Goal: Task Accomplishment & Management: Use online tool/utility

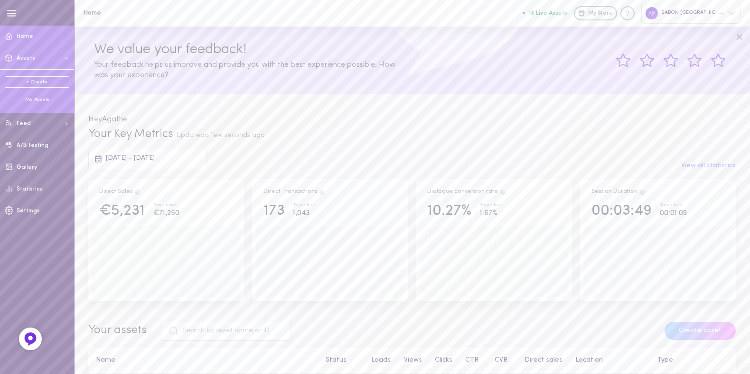
click at [38, 99] on div "My Assets" at bounding box center [37, 99] width 65 height 7
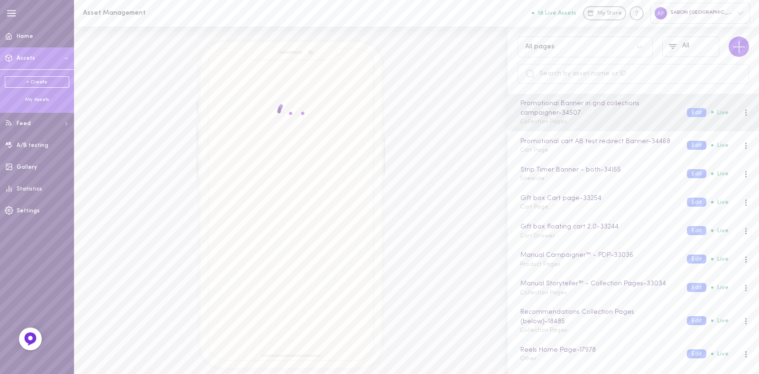
click at [559, 47] on div "All pages" at bounding box center [576, 46] width 111 height 9
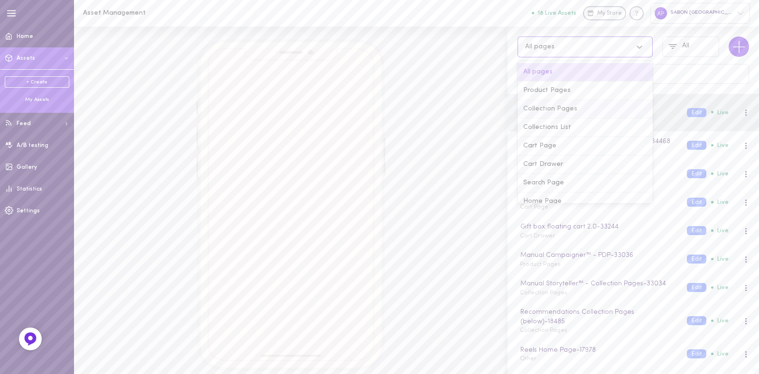
click at [556, 111] on div "Collection Pages" at bounding box center [585, 109] width 135 height 19
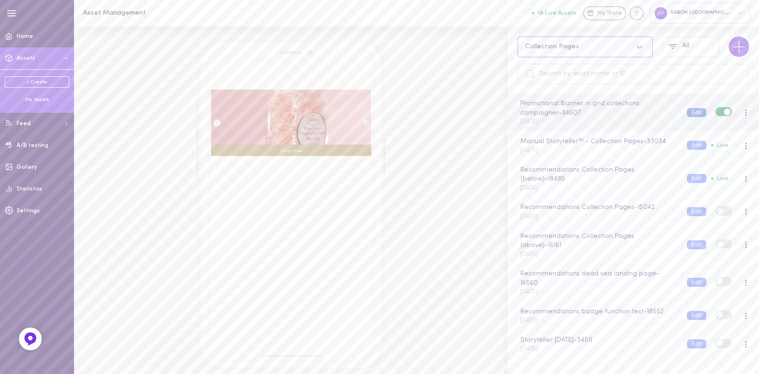
click at [690, 112] on button "Edit" at bounding box center [696, 112] width 19 height 9
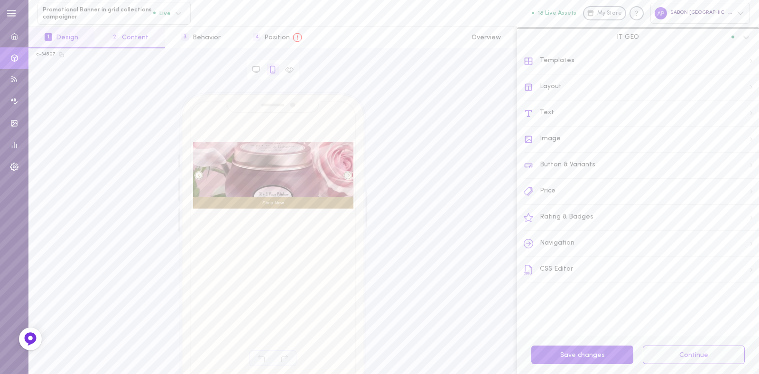
click at [148, 40] on button "2 Content" at bounding box center [129, 37] width 70 height 21
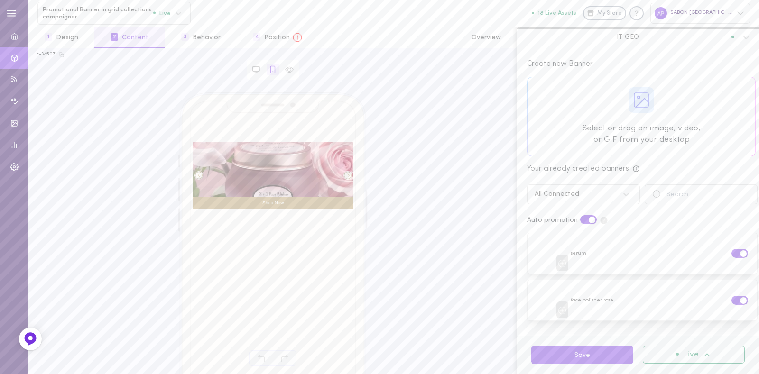
click at [624, 121] on div at bounding box center [642, 116] width 228 height 79
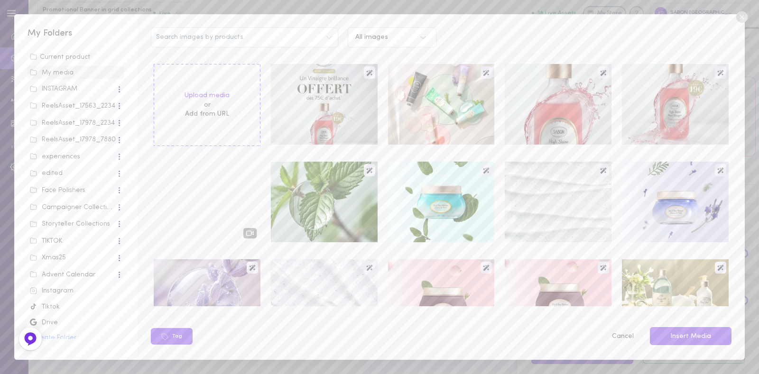
scroll to position [2, 0]
click at [43, 307] on div "Tiktok" at bounding box center [76, 304] width 92 height 9
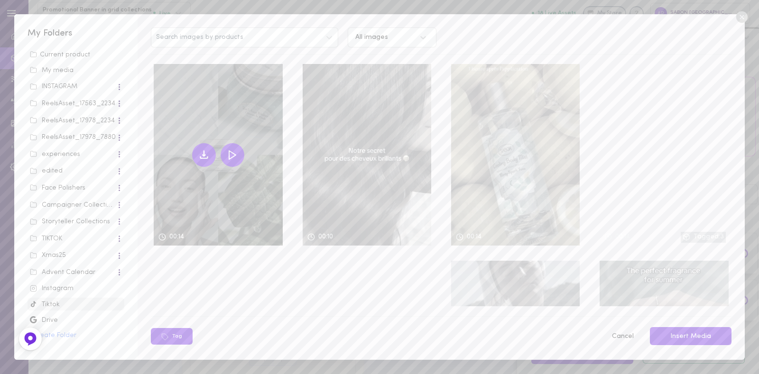
click at [204, 155] on icon at bounding box center [204, 155] width 3 height 1
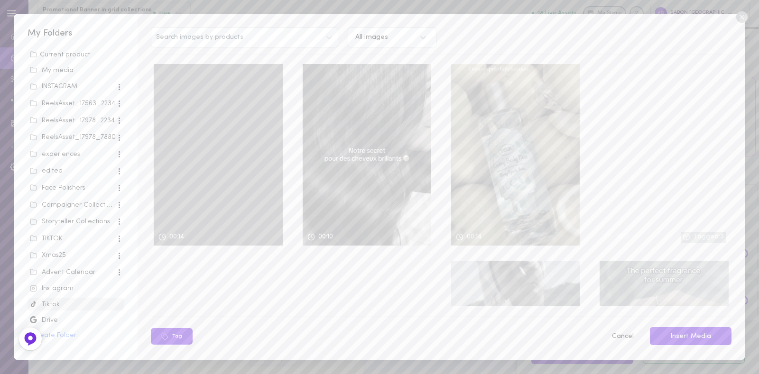
click at [62, 234] on div "TIKTOK" at bounding box center [73, 238] width 86 height 9
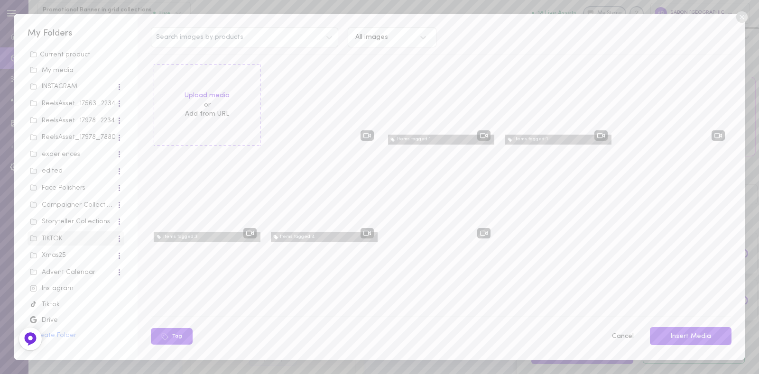
click at [74, 188] on div "Face Polishers" at bounding box center [73, 188] width 86 height 9
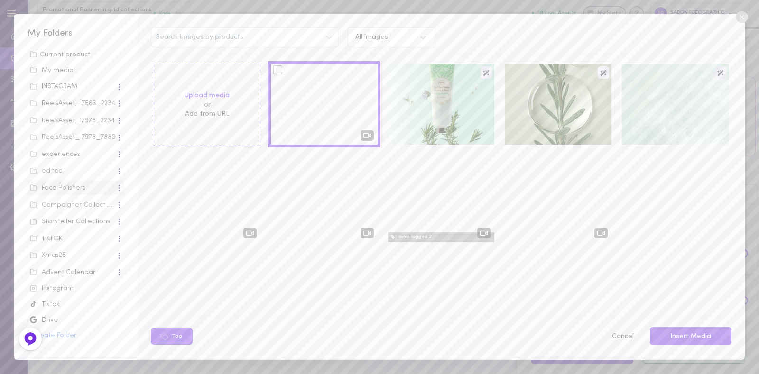
click at [278, 70] on div at bounding box center [277, 69] width 9 height 9
click at [0, 0] on input "checkbox" at bounding box center [0, 0] width 0 height 0
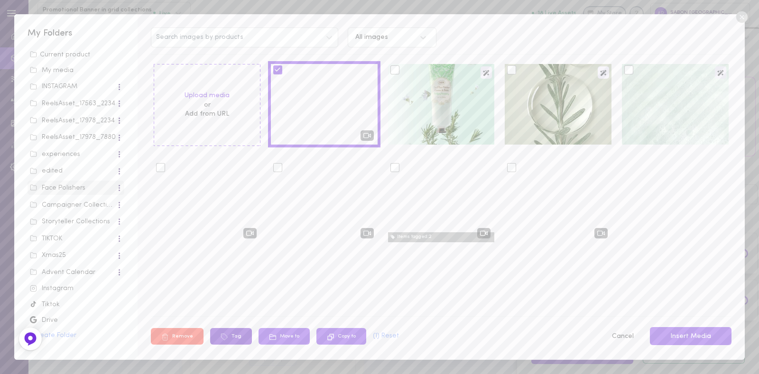
click at [221, 337] on icon at bounding box center [225, 338] width 8 height 8
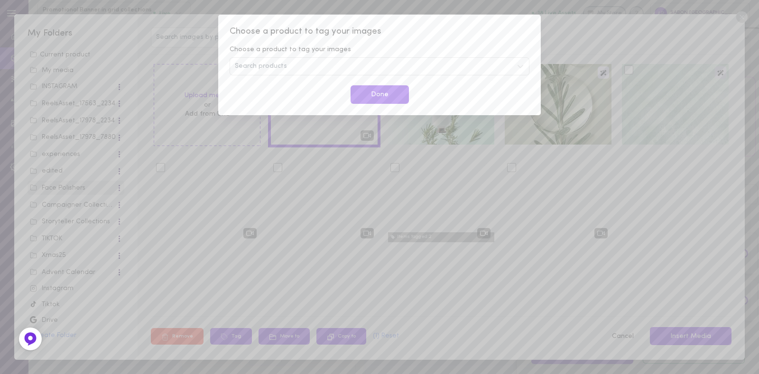
click at [273, 63] on span "Search products" at bounding box center [261, 66] width 52 height 7
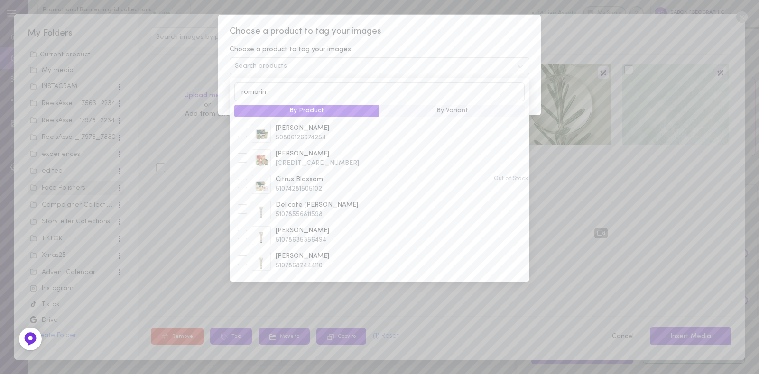
type input "romarin"
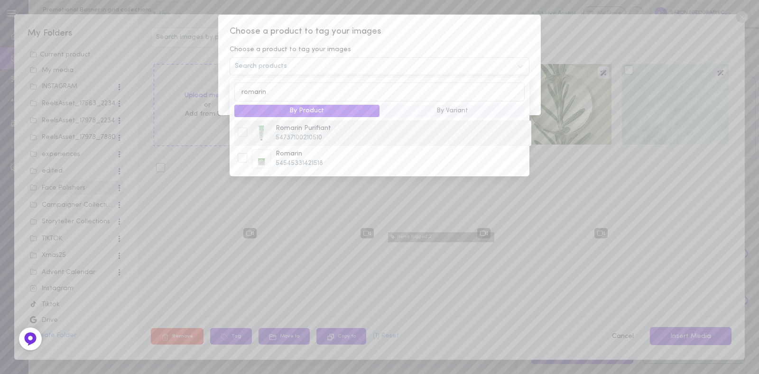
click at [300, 142] on span "54737100210510" at bounding box center [402, 137] width 252 height 9
click at [245, 134] on div at bounding box center [242, 132] width 9 height 9
click at [243, 134] on div at bounding box center [242, 132] width 9 height 9
click at [244, 158] on div at bounding box center [242, 157] width 9 height 9
click at [245, 128] on div "Romarin Purifiant 54737100210510" at bounding box center [382, 133] width 295 height 19
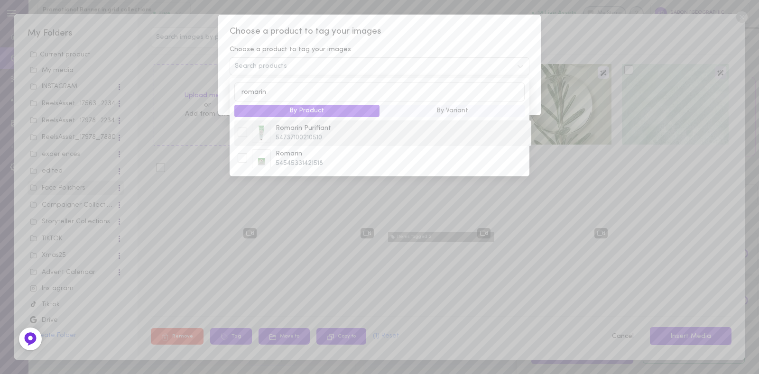
click at [243, 139] on div at bounding box center [242, 133] width 14 height 11
click at [244, 133] on div at bounding box center [242, 132] width 9 height 9
click at [335, 136] on span "54737100210510" at bounding box center [402, 137] width 252 height 9
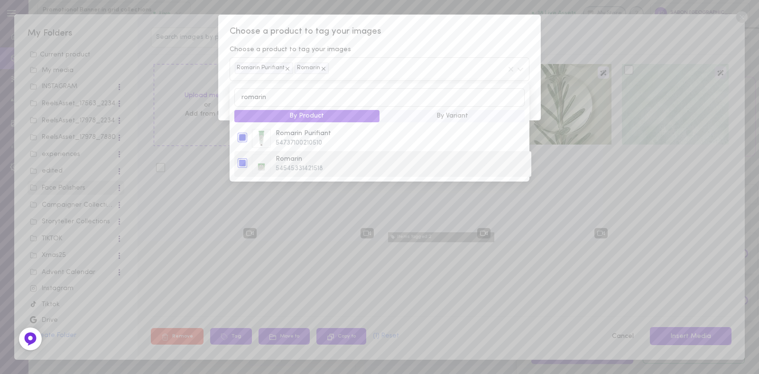
click at [244, 164] on div at bounding box center [242, 163] width 9 height 9
click at [323, 68] on icon at bounding box center [323, 68] width 7 height 7
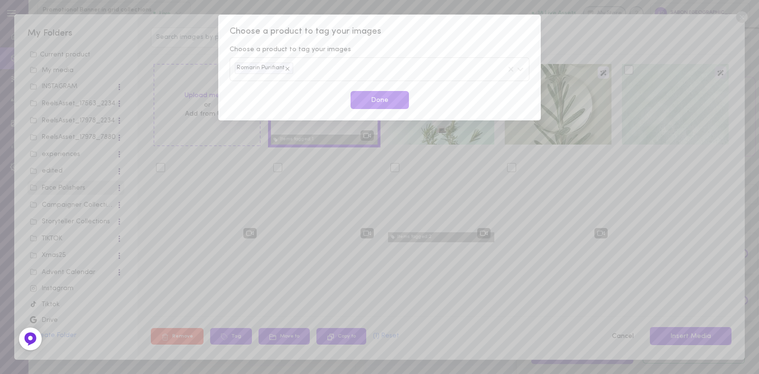
click at [392, 39] on div "Choose a product to tag your images Choose a product to tag your images Romarin…" at bounding box center [379, 68] width 323 height 106
click at [366, 75] on div "Romarin Purifiant" at bounding box center [380, 68] width 300 height 23
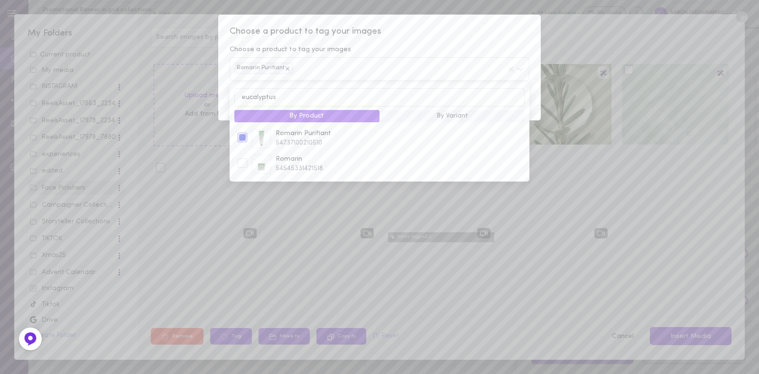
drag, startPoint x: 330, startPoint y: 96, endPoint x: 220, endPoint y: 98, distance: 109.7
click at [220, 98] on div "Choose a product to tag your images Choose a product to tag your images Romarin…" at bounding box center [379, 68] width 323 height 106
type input "menthe"
click at [284, 69] on icon at bounding box center [287, 68] width 7 height 7
click at [288, 68] on icon at bounding box center [287, 68] width 7 height 7
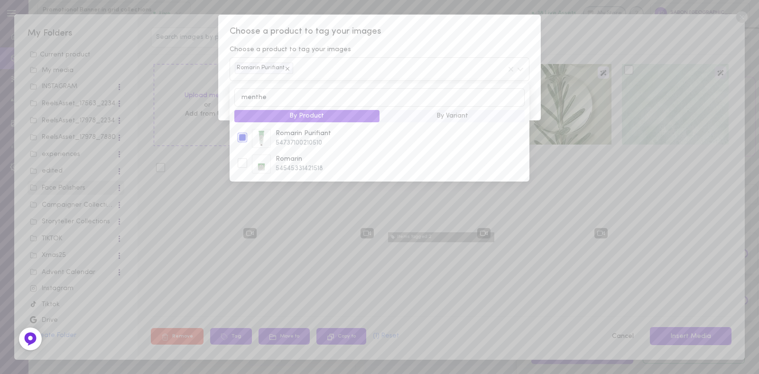
click at [279, 67] on div "Romarin Purifiant" at bounding box center [264, 68] width 58 height 11
click at [514, 71] on icon at bounding box center [511, 69] width 8 height 8
click at [513, 69] on icon at bounding box center [511, 69] width 8 height 8
click at [584, 165] on div "Choose a product to tag your images Choose a product to tag your images Romarin…" at bounding box center [379, 187] width 759 height 374
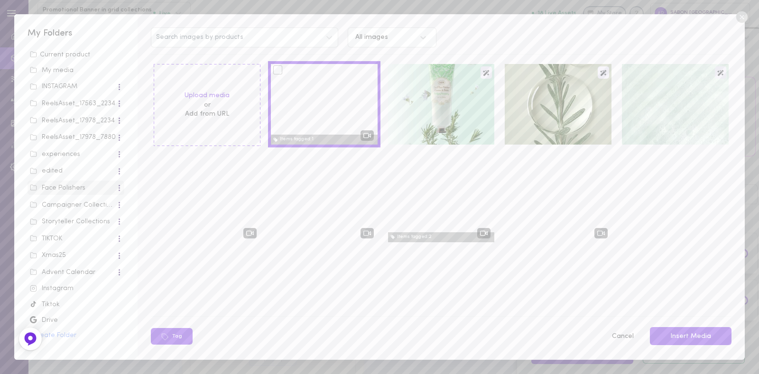
click at [278, 75] on div at bounding box center [324, 104] width 107 height 81
click at [700, 342] on button "Insert Media" at bounding box center [691, 336] width 82 height 19
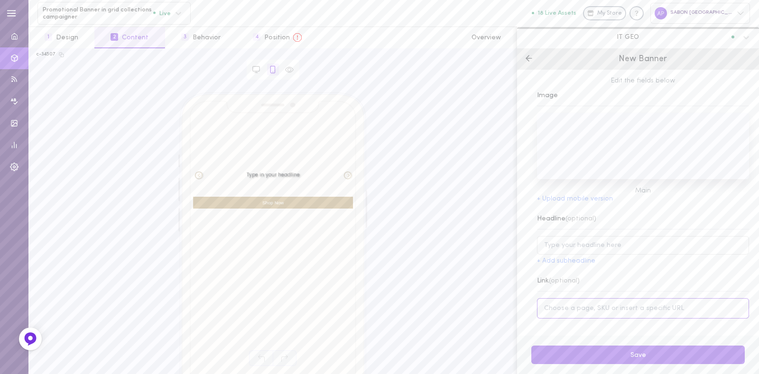
click at [596, 304] on input at bounding box center [643, 309] width 212 height 20
click at [688, 290] on button "By Collection" at bounding box center [714, 290] width 71 height 12
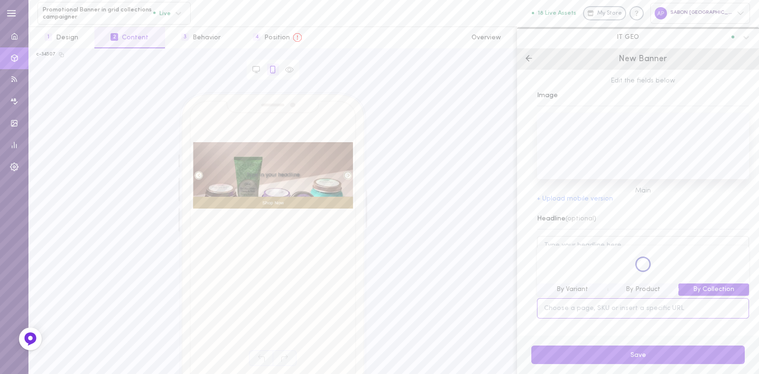
click at [627, 316] on input at bounding box center [643, 309] width 212 height 20
type input "nettoyant"
drag, startPoint x: 578, startPoint y: 314, endPoint x: 519, endPoint y: 310, distance: 58.5
click at [519, 310] on div "Edit the fields below Image Main + Upload mobile version Headline (optional) + …" at bounding box center [638, 203] width 242 height 266
click at [529, 241] on div "Edit the fields below Image Main + Upload mobile version Headline (optional) + …" at bounding box center [638, 203] width 242 height 266
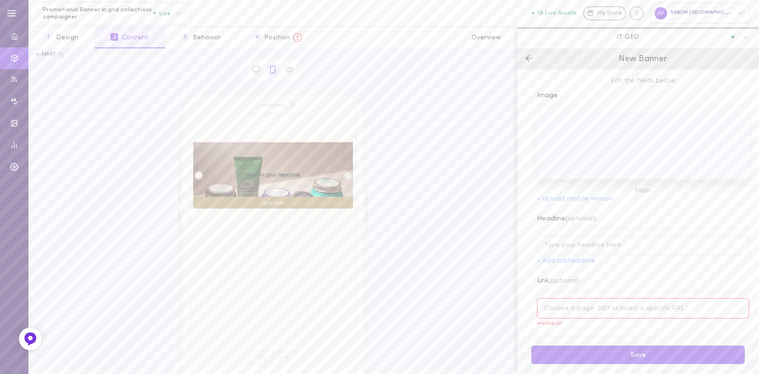
click at [536, 56] on div "New Banner" at bounding box center [638, 58] width 242 height 21
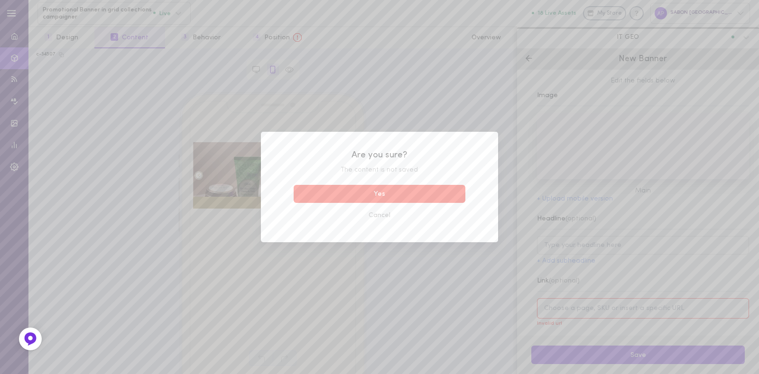
click at [389, 196] on button "Yes" at bounding box center [380, 194] width 172 height 19
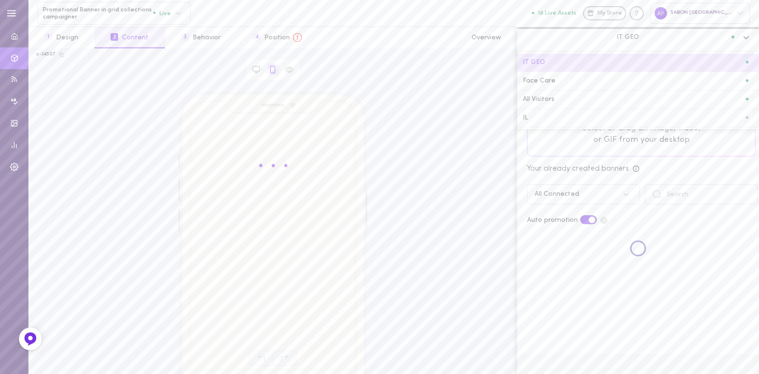
click at [681, 35] on div "IT GEO" at bounding box center [631, 37] width 215 height 9
click at [569, 84] on div "Face Care" at bounding box center [638, 81] width 231 height 7
